Goal: Information Seeking & Learning: Check status

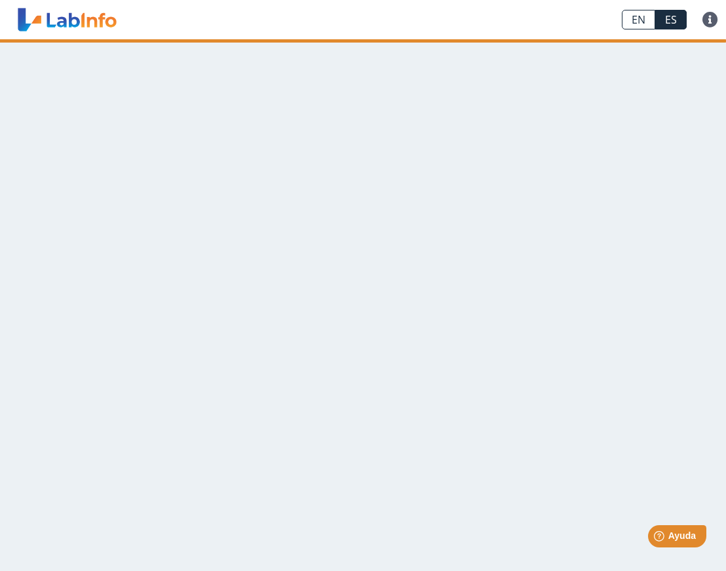
click at [677, 20] on link "ES" at bounding box center [670, 20] width 31 height 20
click at [648, 18] on link "EN" at bounding box center [638, 20] width 33 height 20
click at [639, 23] on link "EN" at bounding box center [638, 20] width 33 height 20
click at [676, 24] on link "ES" at bounding box center [670, 20] width 31 height 20
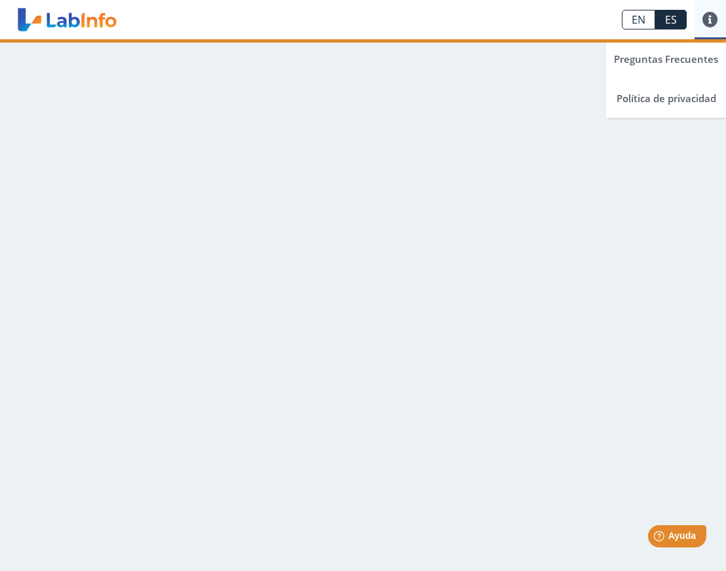
click at [705, 20] on link at bounding box center [709, 20] width 31 height 16
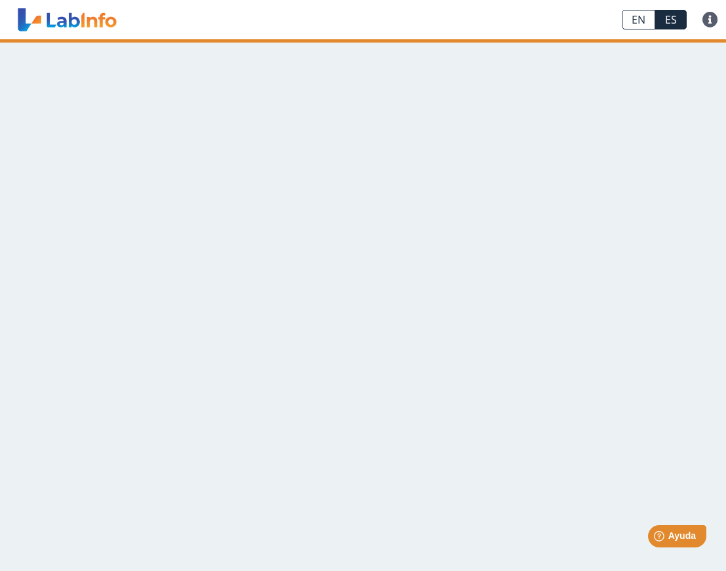
click at [33, 29] on link at bounding box center [67, 19] width 108 height 33
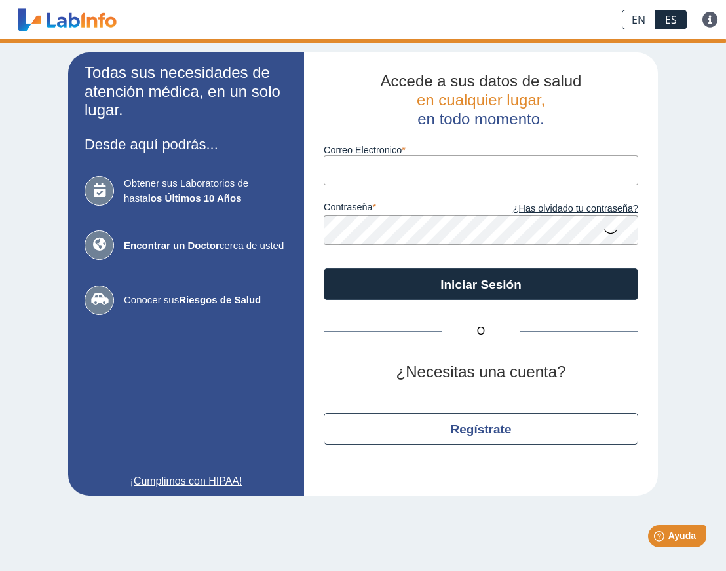
click at [413, 173] on input "Correo Electronico" at bounding box center [481, 169] width 314 height 29
type input "[EMAIL_ADDRESS][DOMAIN_NAME]"
click at [324, 269] on button "Iniciar Sesión" at bounding box center [481, 284] width 314 height 31
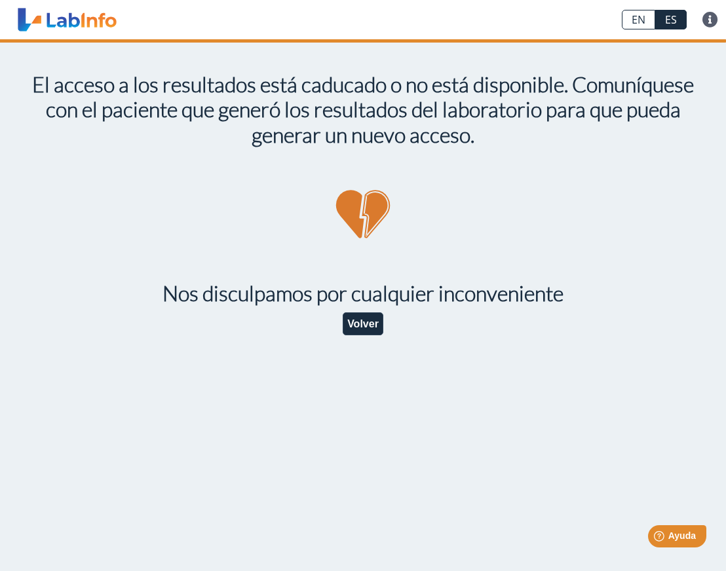
click at [100, 153] on app-invalid-shared-lab "El acceso a los resultados está caducado o no está disponible. Comuníquese con …" at bounding box center [363, 197] width 726 height 316
click at [137, 158] on app-invalid-shared-lab "El acceso a los resultados está caducado o no está disponible. Comuníquese con …" at bounding box center [363, 197] width 726 height 316
click at [361, 324] on button "Volver" at bounding box center [363, 323] width 41 height 23
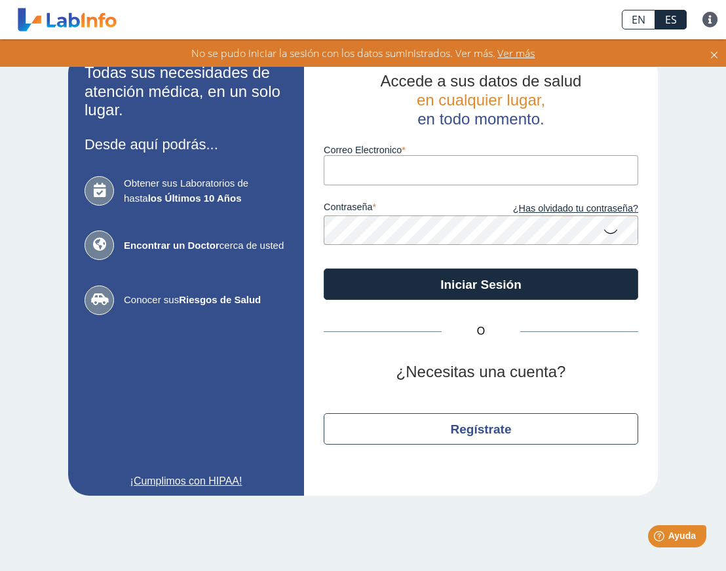
click at [162, 251] on span "Encontrar un Doctor cerca de usted" at bounding box center [206, 245] width 164 height 15
click at [98, 245] on icon at bounding box center [99, 245] width 29 height 29
click at [207, 247] on b "Encontrar un Doctor" at bounding box center [172, 245] width 96 height 11
click at [436, 166] on input "Correo Electronico" at bounding box center [481, 169] width 314 height 29
type input "[EMAIL_ADDRESS][DOMAIN_NAME]"
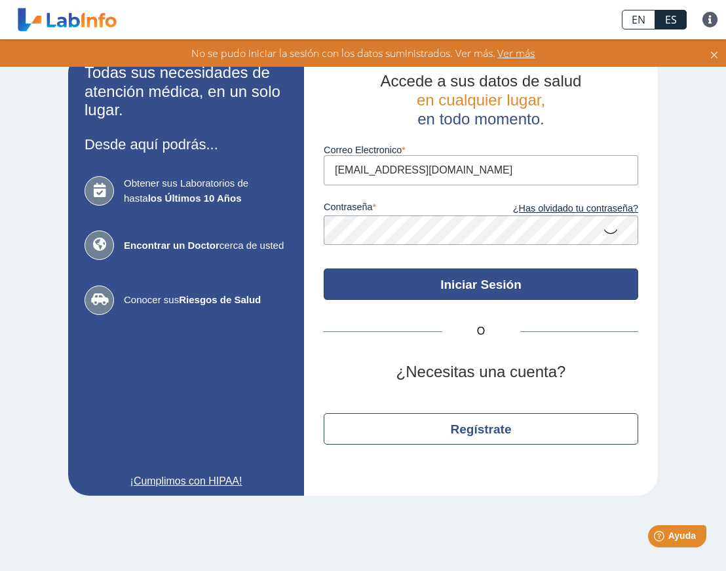
click at [497, 296] on button "Iniciar Sesión" at bounding box center [481, 284] width 314 height 31
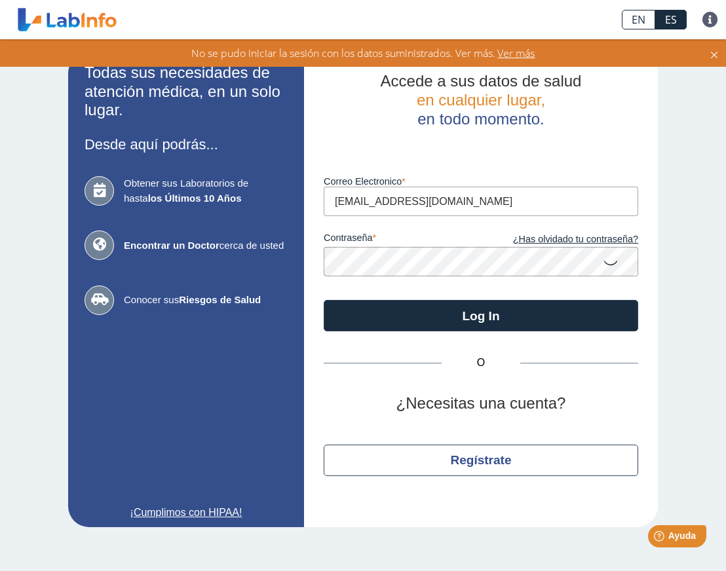
click at [616, 264] on icon at bounding box center [611, 263] width 16 height 26
click at [614, 263] on icon at bounding box center [611, 262] width 16 height 24
click at [529, 55] on span "Ver más" at bounding box center [515, 53] width 40 height 14
